Goal: Information Seeking & Learning: Learn about a topic

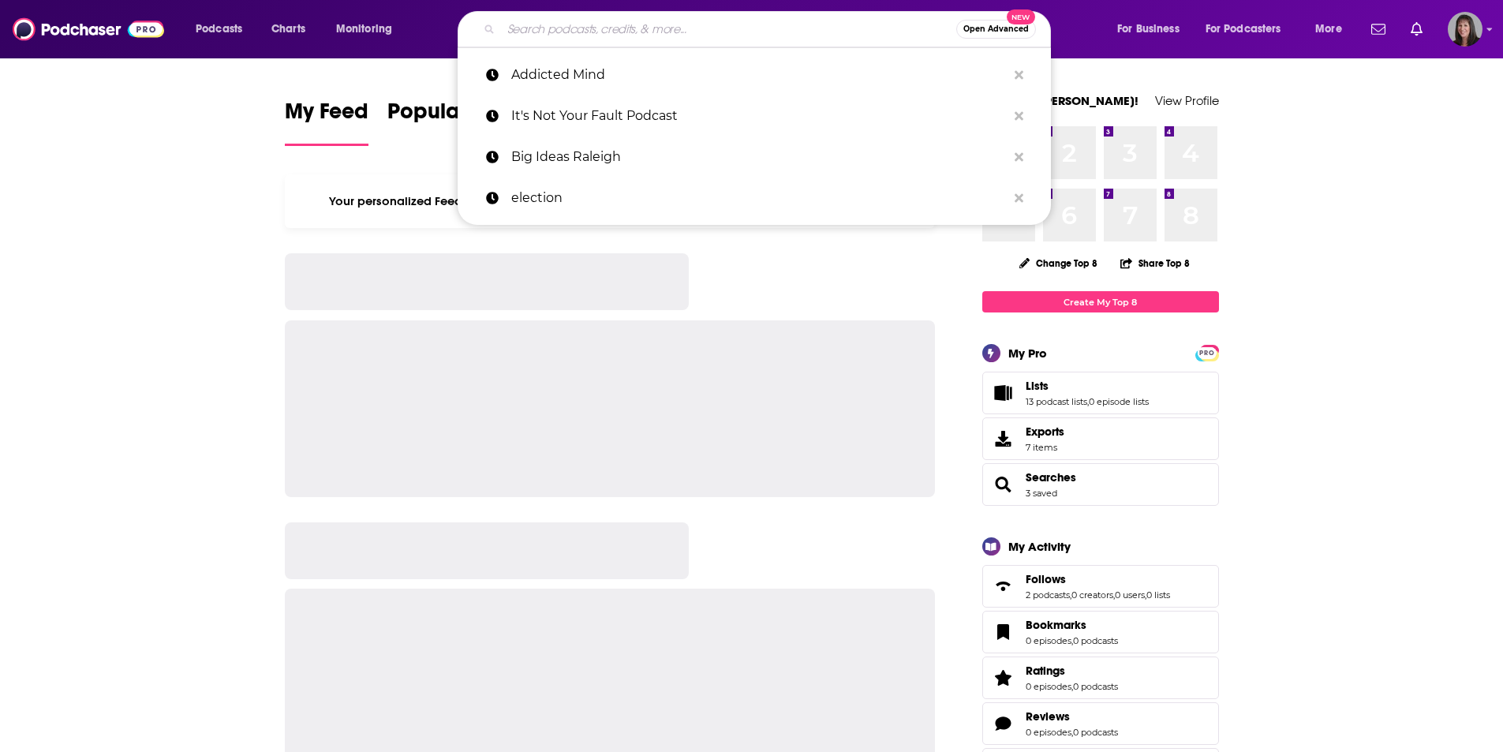
click at [694, 35] on input "Search podcasts, credits, & more..." at bounding box center [728, 29] width 455 height 25
click at [688, 100] on p "It's Not Your Fault Podcast" at bounding box center [758, 115] width 495 height 41
type input "It's Not Your Fault Podcast"
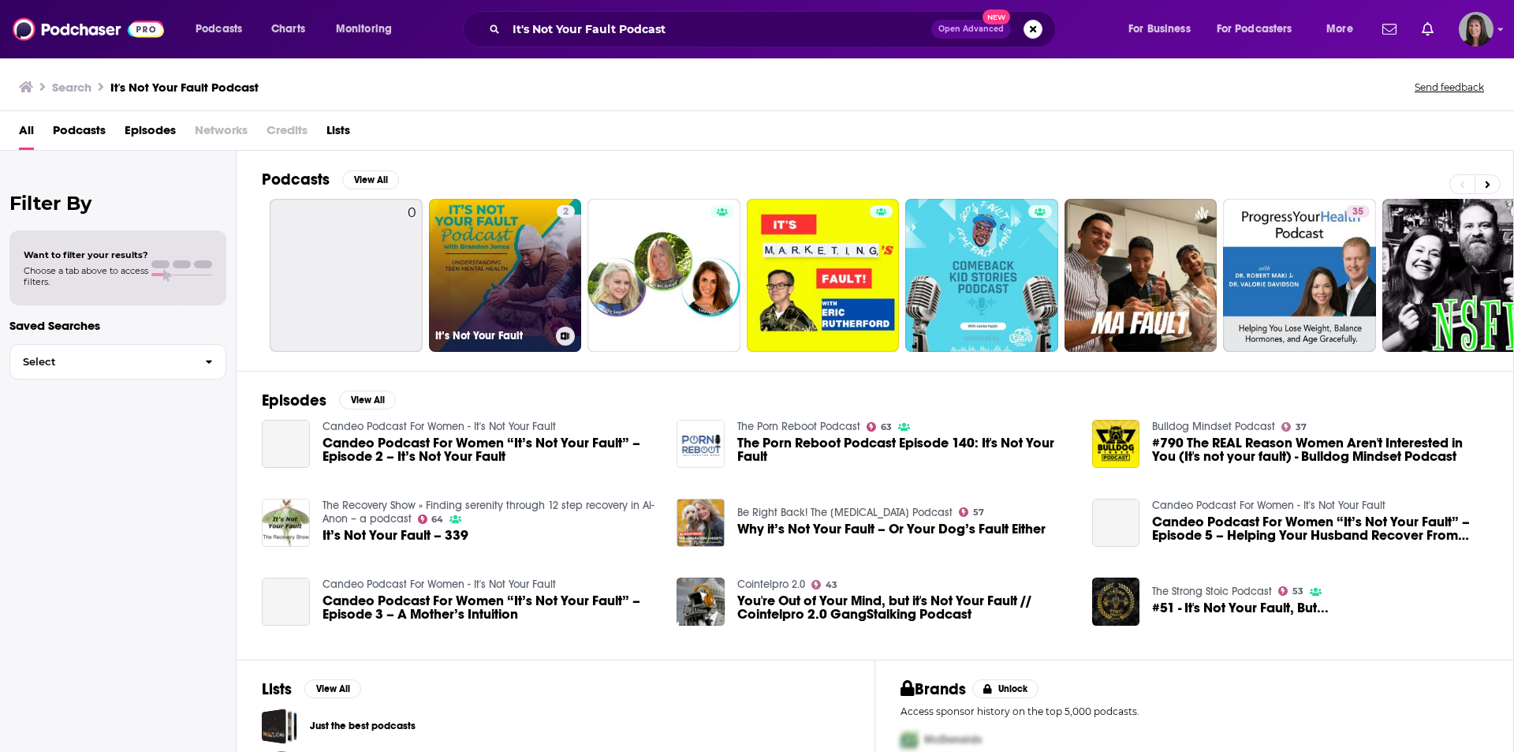
click at [504, 255] on link "2 It’s Not Your Fault" at bounding box center [505, 275] width 153 height 153
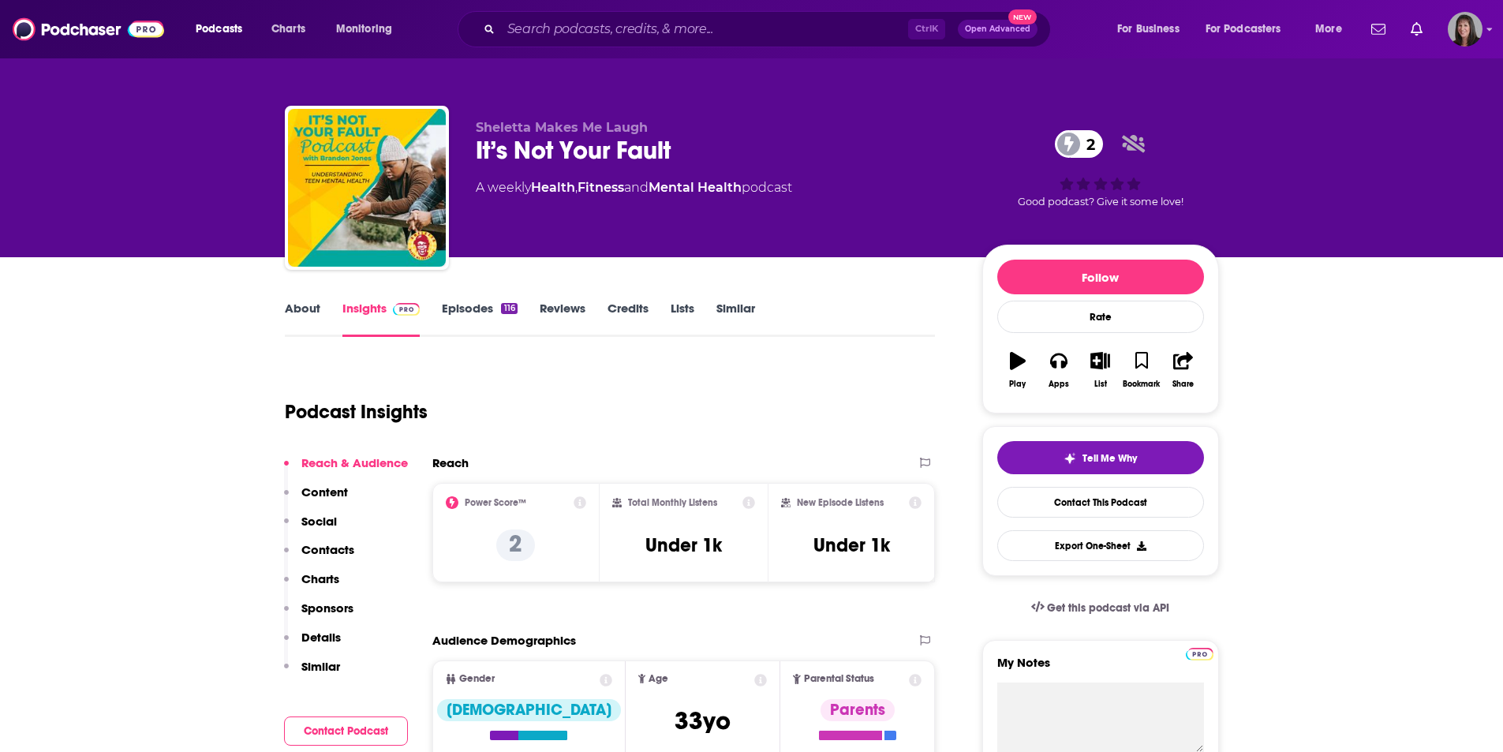
click at [300, 311] on link "About" at bounding box center [302, 319] width 35 height 36
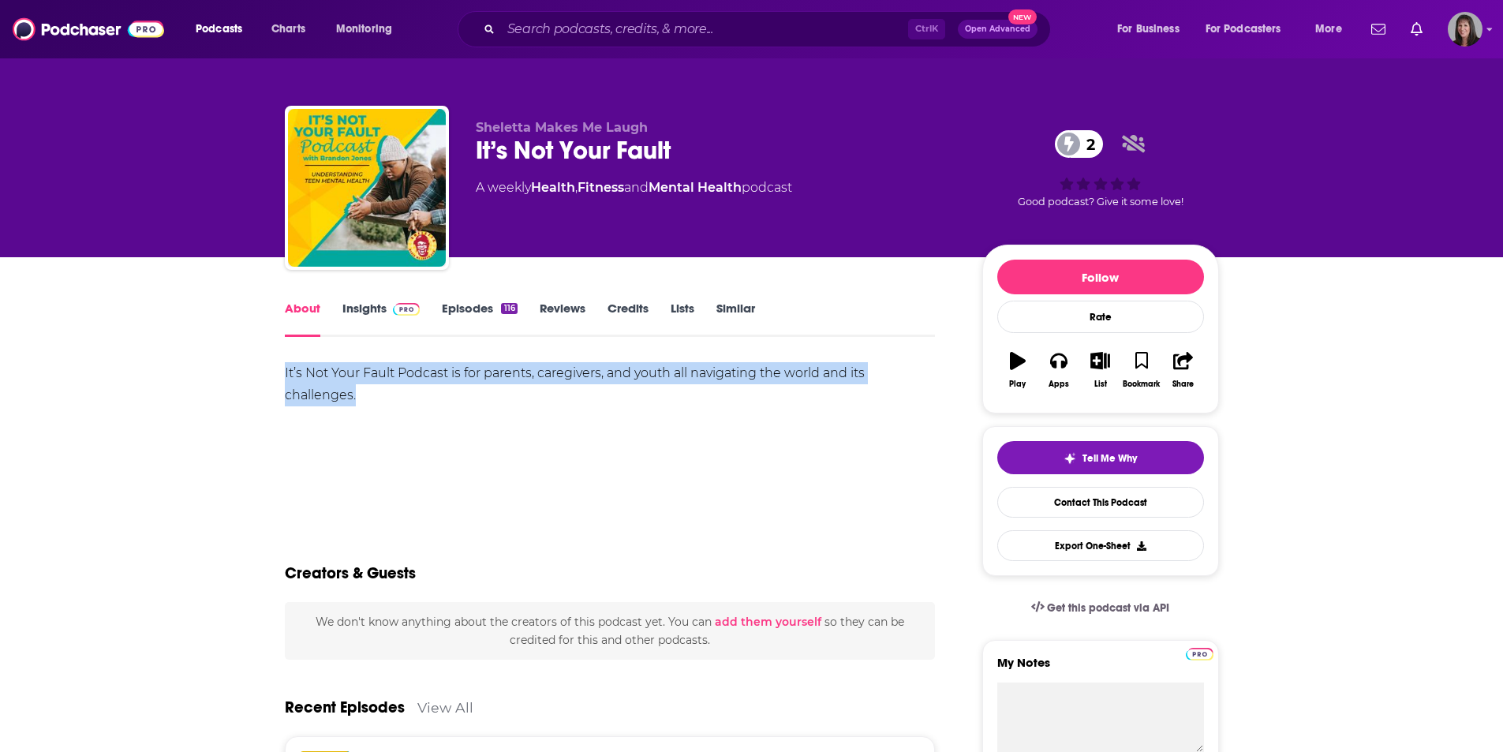
drag, startPoint x: 283, startPoint y: 375, endPoint x: 364, endPoint y: 391, distance: 82.8
copy div "It’s Not Your Fault Podcast is for parents, caregivers, and youth all navigatin…"
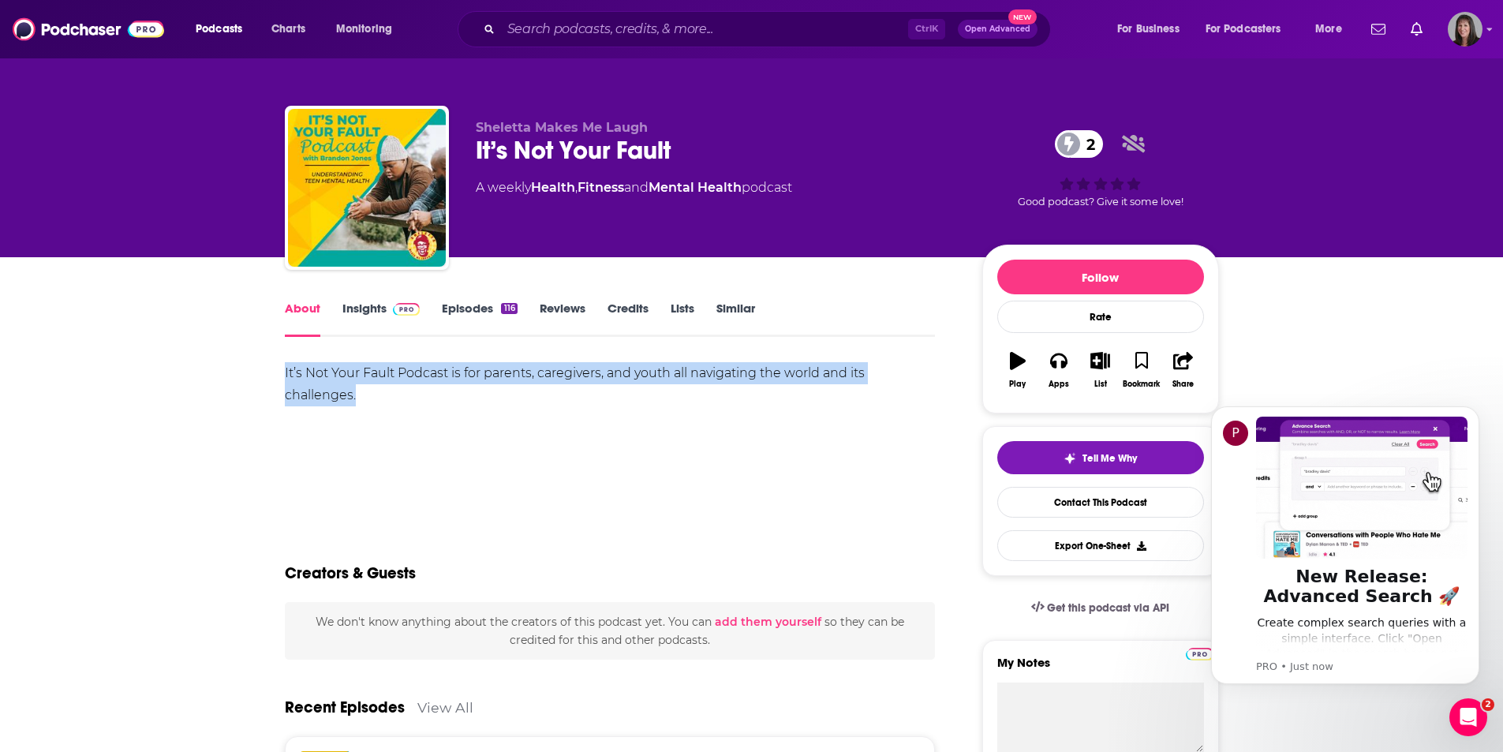
click at [375, 303] on link "Insights" at bounding box center [381, 319] width 78 height 36
